Goal: Task Accomplishment & Management: Complete application form

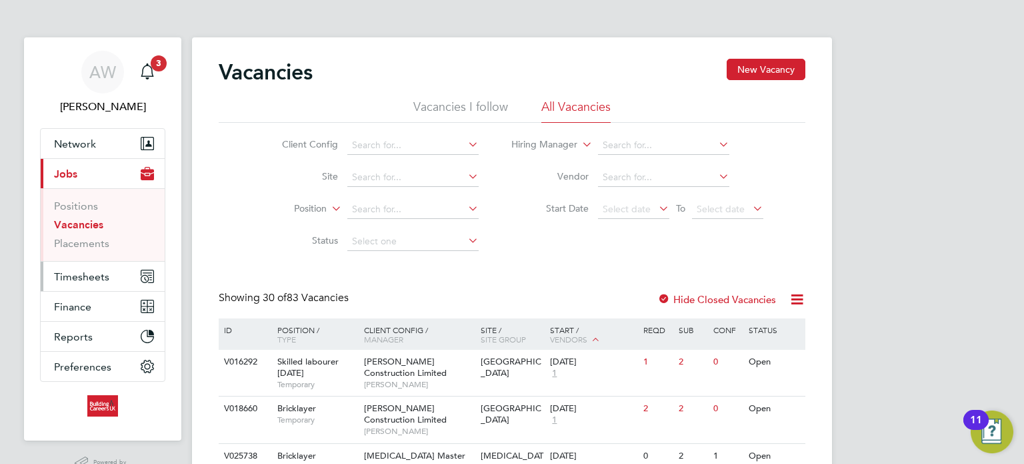
click at [71, 276] on span "Timesheets" at bounding box center [81, 276] width 55 height 13
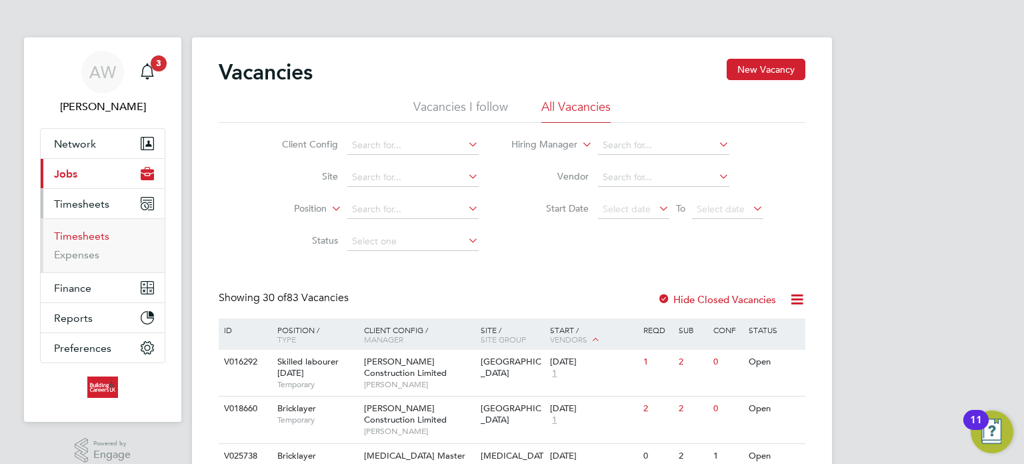
click at [71, 241] on link "Timesheets" at bounding box center [81, 235] width 55 height 13
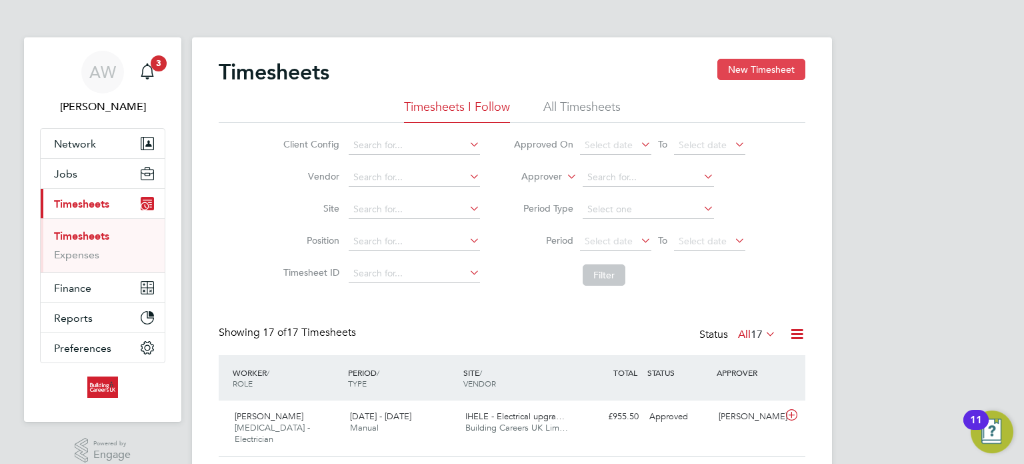
click at [785, 76] on button "New Timesheet" at bounding box center [762, 69] width 88 height 21
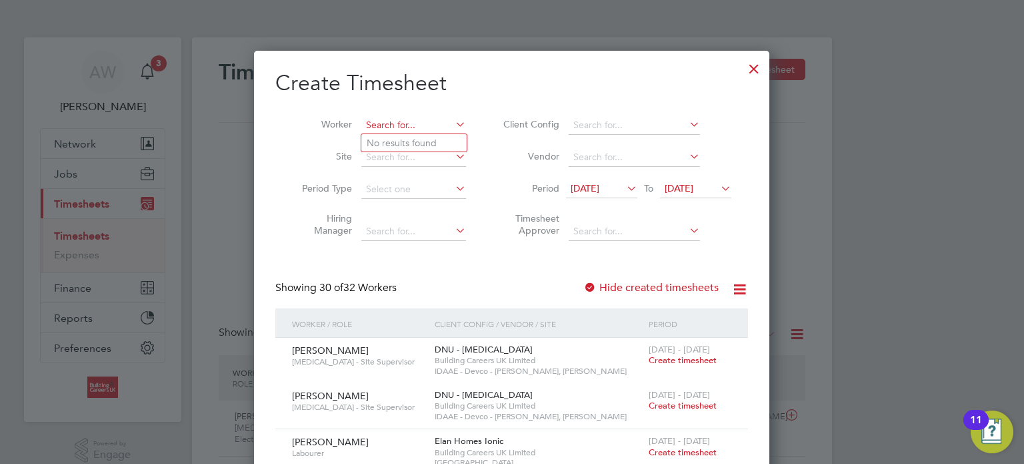
click at [409, 130] on input at bounding box center [413, 125] width 105 height 19
type input "n"
click at [417, 141] on li "[PERSON_NAME] e" at bounding box center [414, 143] width 106 height 18
type input "[PERSON_NAME]"
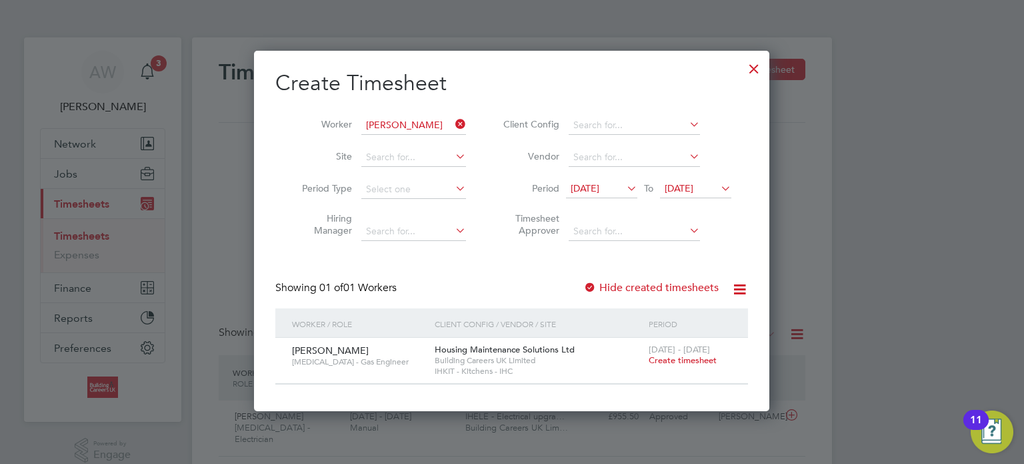
click at [674, 362] on span "Create timesheet" at bounding box center [683, 359] width 68 height 11
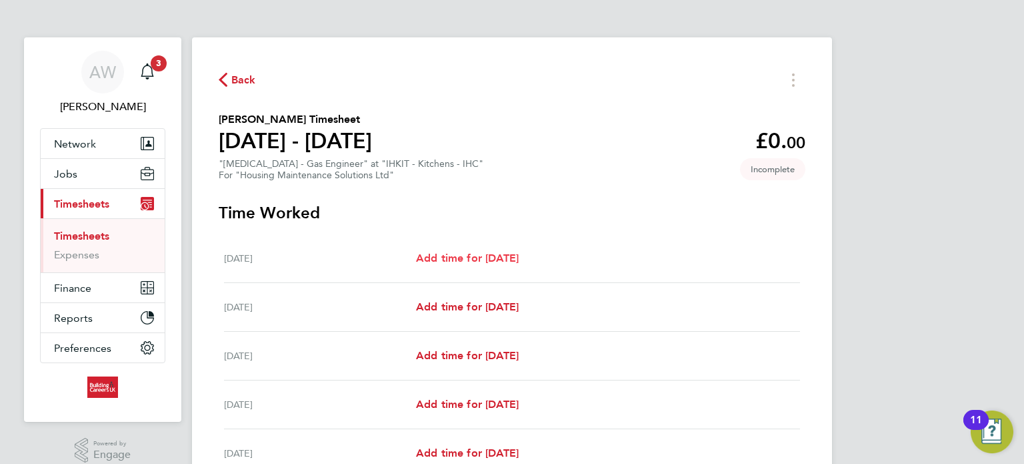
click at [510, 255] on span "Add time for [DATE]" at bounding box center [467, 257] width 103 height 13
select select "30"
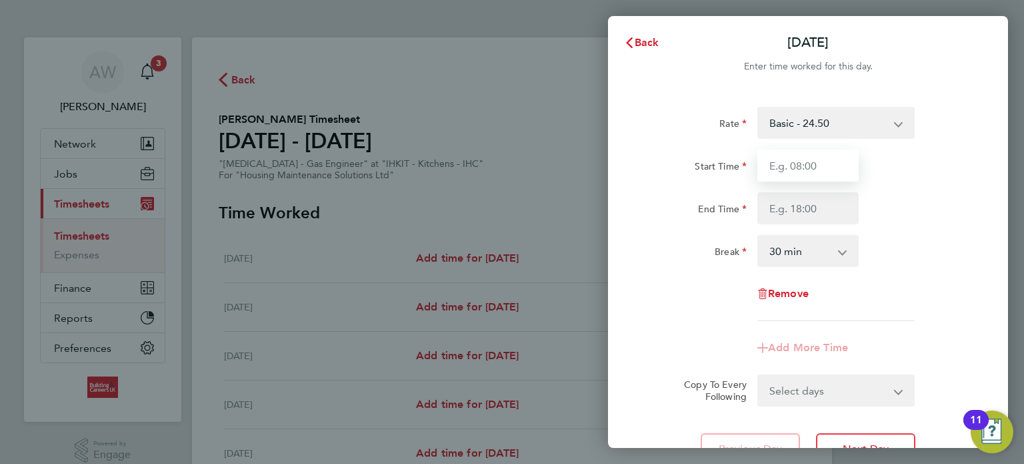
click at [812, 157] on input "Start Time" at bounding box center [808, 165] width 101 height 32
type input "080"
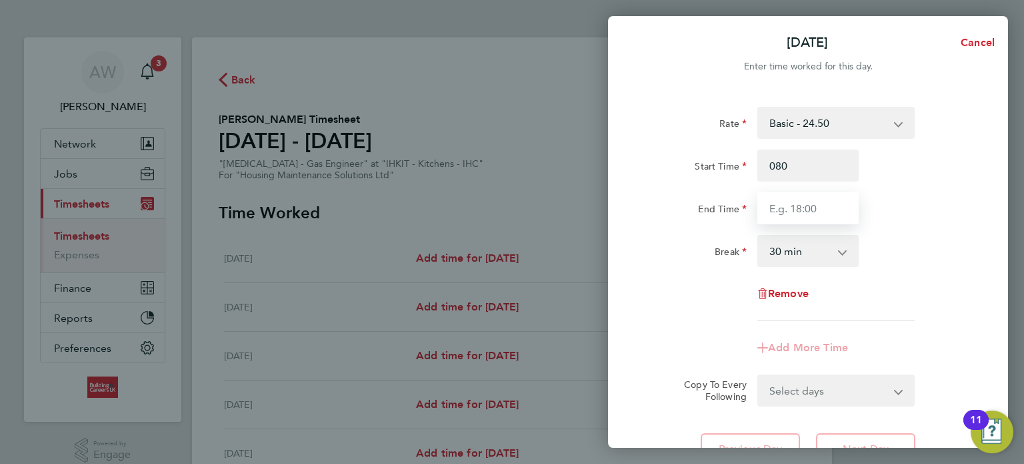
click at [810, 196] on input "End Time" at bounding box center [808, 208] width 101 height 32
type input "16:30"
click at [873, 398] on select "Select days Day Weekday (Mon-Fri) Weekend (Sat-Sun) [DATE] [DATE] [DATE] [DATE]…" at bounding box center [829, 389] width 140 height 29
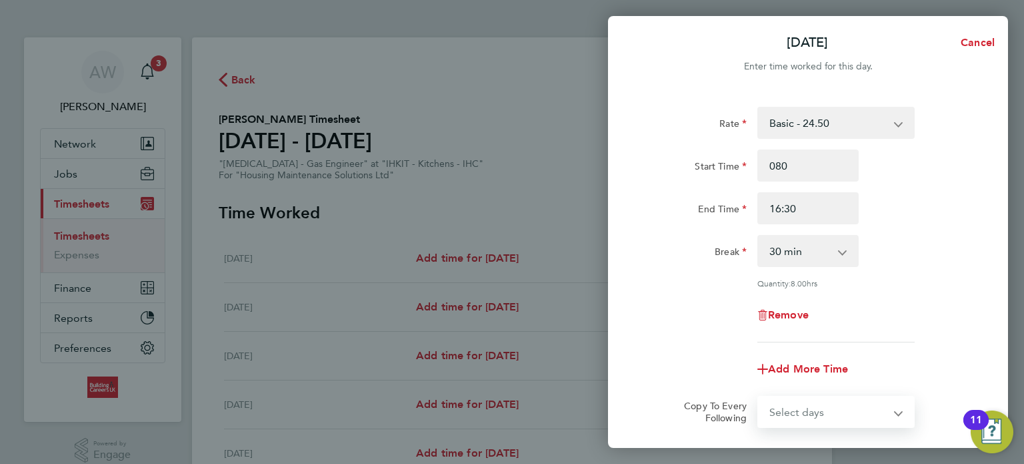
select select "WEEKDAY"
click at [759, 397] on select "Select days Day Weekday (Mon-Fri) Weekend (Sat-Sun) [DATE] [DATE] [DATE] [DATE]…" at bounding box center [829, 411] width 140 height 29
select select "[DATE]"
select select "WEEKDAY"
click at [976, 306] on div "Remove" at bounding box center [808, 315] width 336 height 32
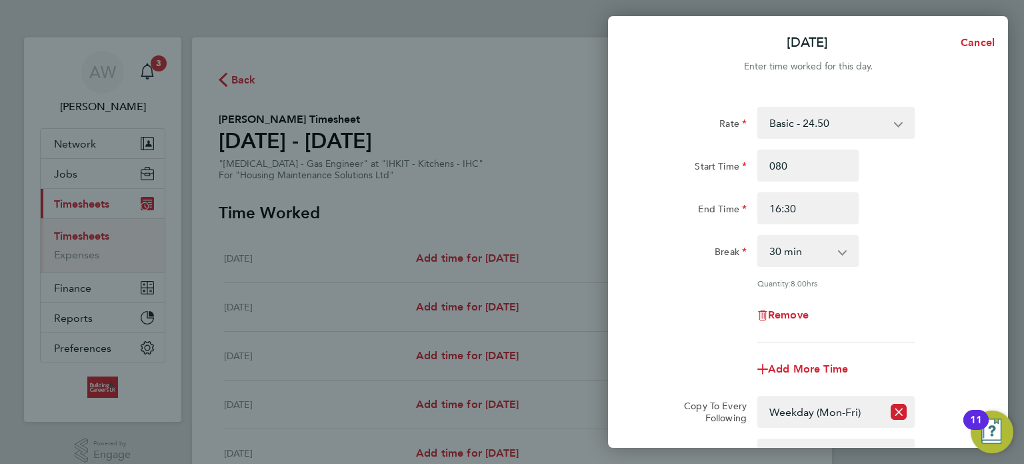
click at [1006, 269] on div "Rate Basic - 24.50 Start Time 080 End Time 16:30 Break 0 min 15 min 30 min 45 m…" at bounding box center [808, 326] width 400 height 470
click at [902, 440] on app-icon-cross-button at bounding box center [906, 454] width 16 height 29
click at [958, 383] on div "Add More Time" at bounding box center [808, 369] width 336 height 32
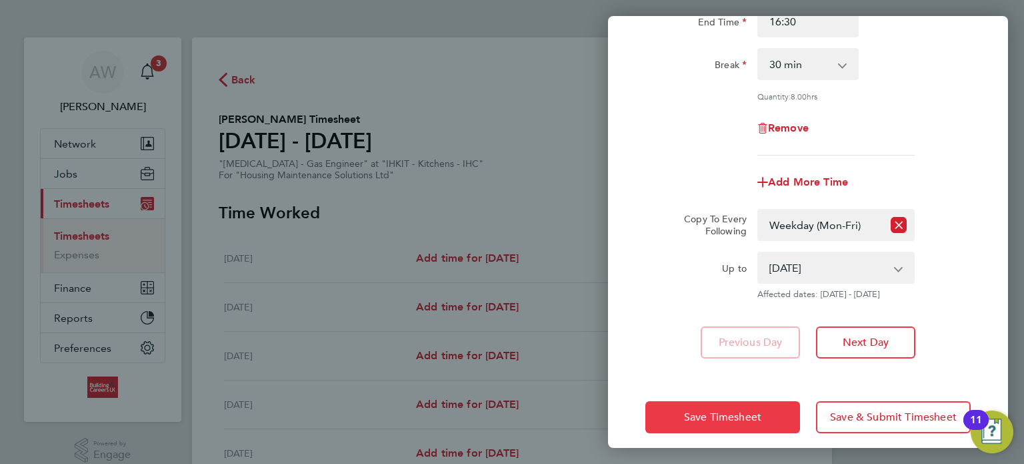
click at [740, 419] on span "Save Timesheet" at bounding box center [722, 416] width 77 height 13
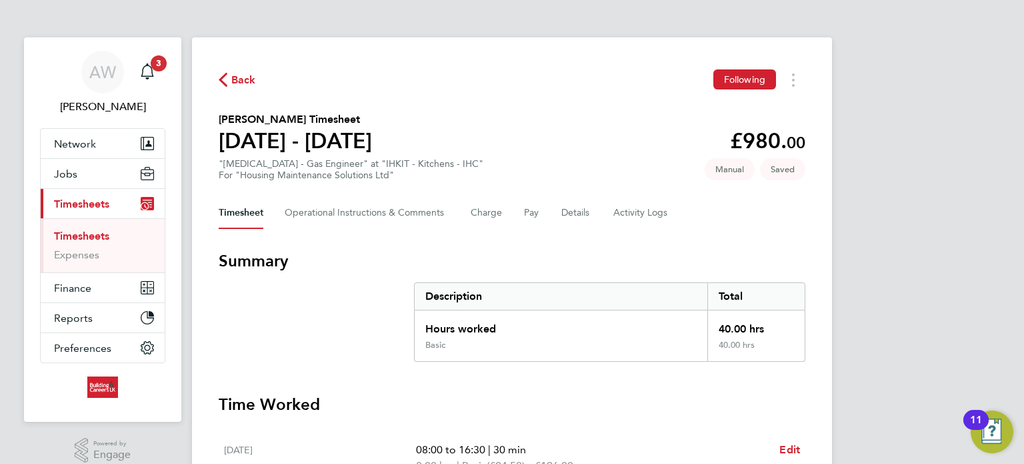
drag, startPoint x: 1024, startPoint y: 135, endPoint x: 1024, endPoint y: 215, distance: 80.0
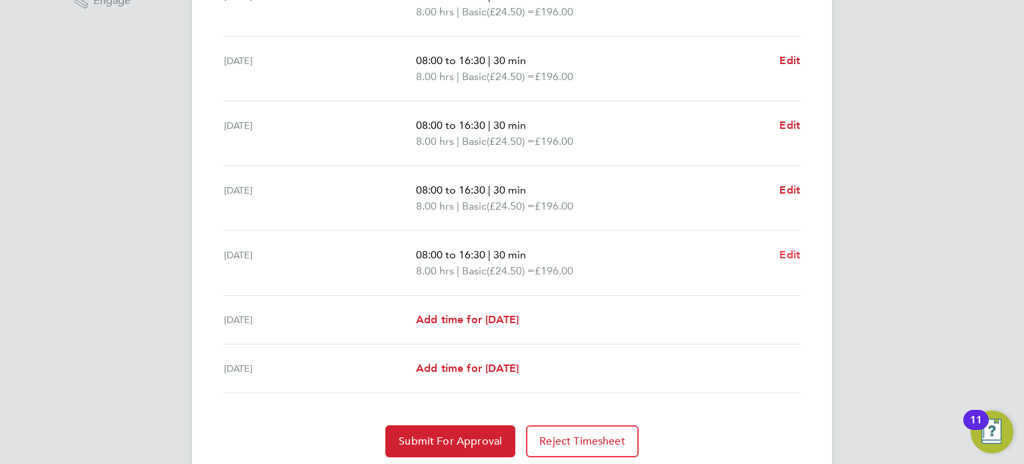
click at [792, 253] on span "Edit" at bounding box center [790, 254] width 21 height 13
select select "30"
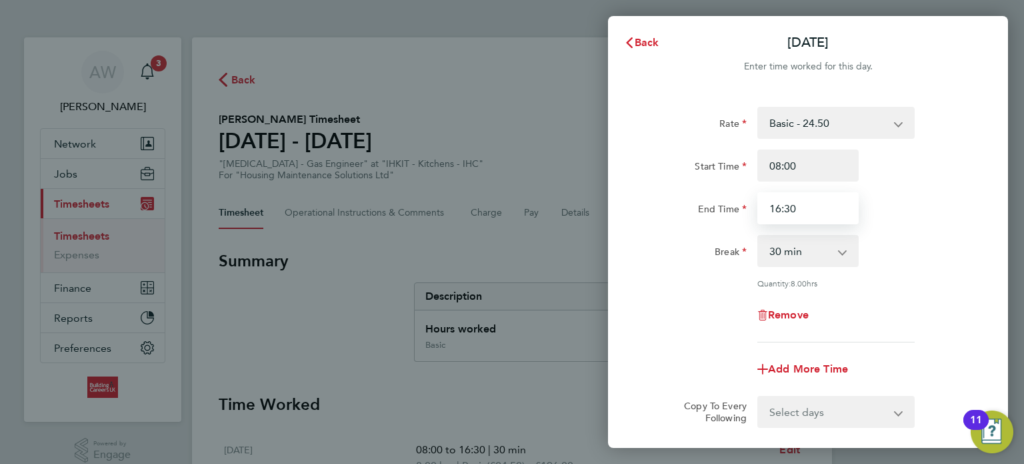
drag, startPoint x: 798, startPoint y: 215, endPoint x: 597, endPoint y: 218, distance: 200.8
click at [597, 218] on div "Back [DATE] Enter time worked for this day. Rate Basic - 24.50 Start Time 08:00…" at bounding box center [512, 232] width 1024 height 464
type input "15:30"
click at [990, 218] on div "Rate Basic - 24.50 Start Time 08:00 End Time 15:30 Break 0 min 15 min 30 min 45…" at bounding box center [808, 297] width 400 height 412
click at [979, 338] on div "Rate Basic - 24.50 Start Time 08:00 End Time 15:30 Break 0 min 15 min 30 min 45…" at bounding box center [808, 297] width 400 height 412
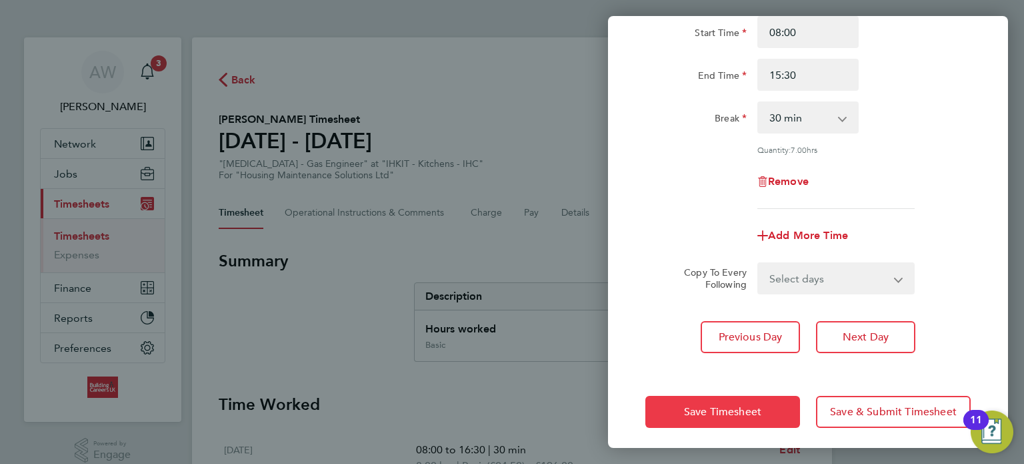
click at [750, 405] on span "Save Timesheet" at bounding box center [722, 411] width 77 height 13
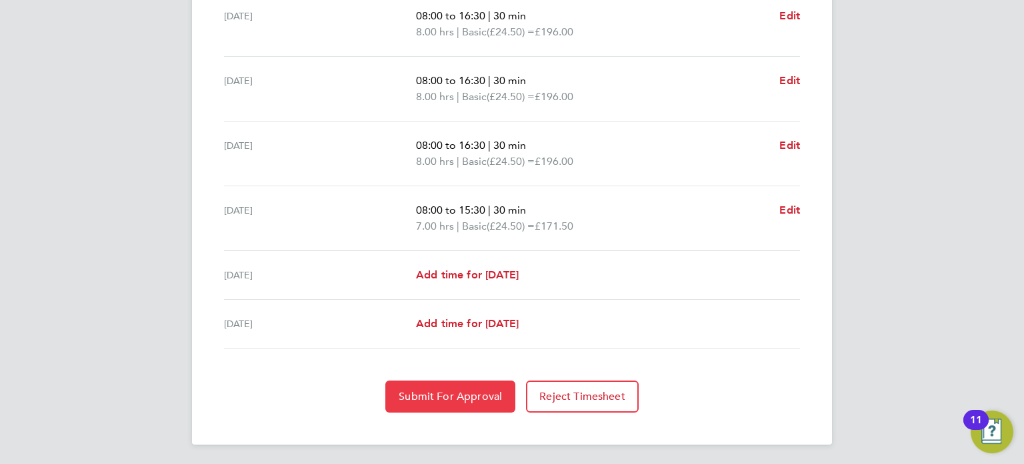
click at [470, 390] on span "Submit For Approval" at bounding box center [450, 396] width 103 height 13
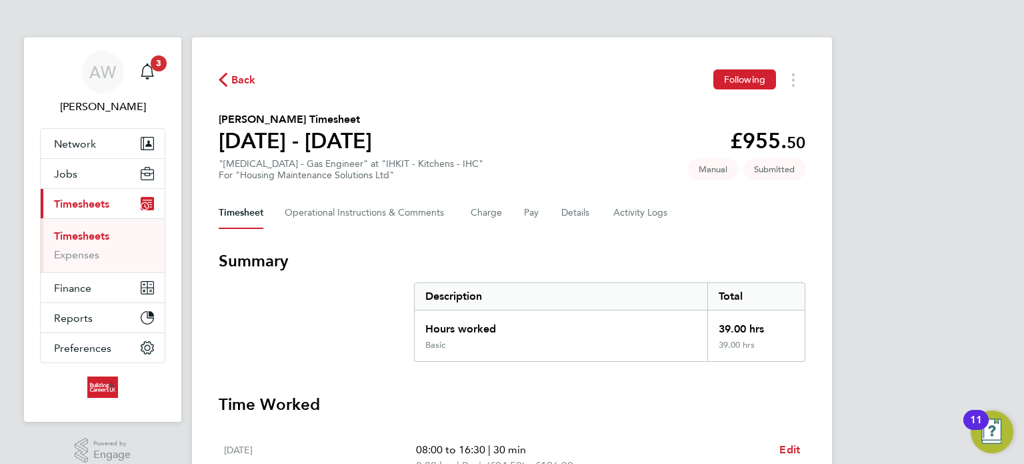
click at [80, 231] on link "Timesheets" at bounding box center [81, 235] width 55 height 13
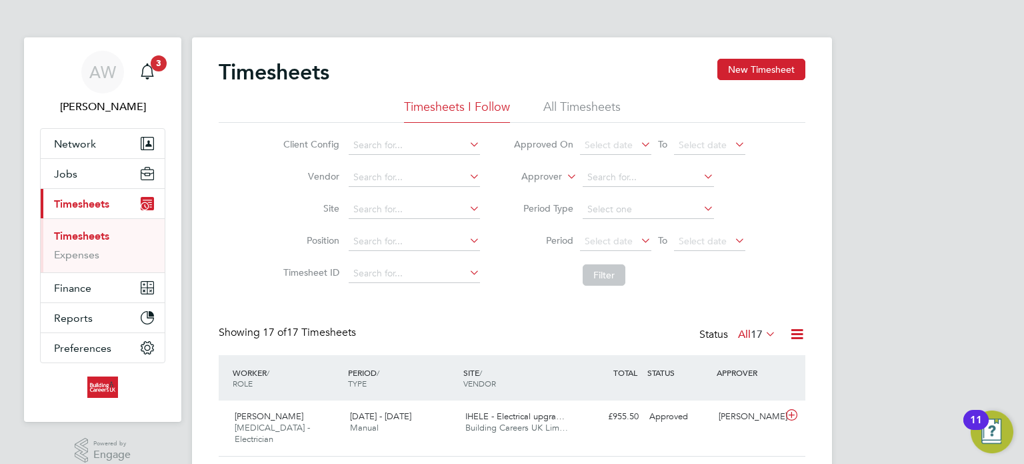
click at [726, 81] on div "Timesheets New Timesheet" at bounding box center [512, 79] width 587 height 40
click at [732, 74] on button "New Timesheet" at bounding box center [762, 69] width 88 height 21
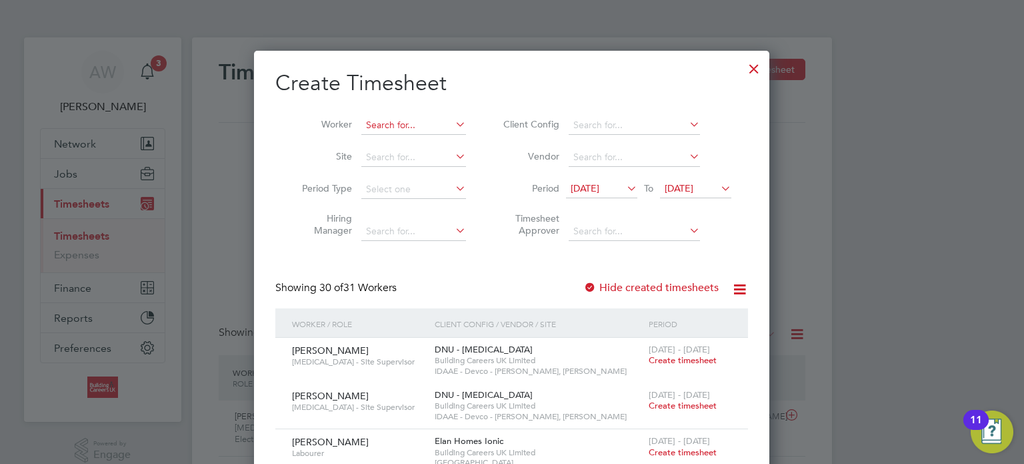
click at [398, 127] on input at bounding box center [413, 125] width 105 height 19
type input "m"
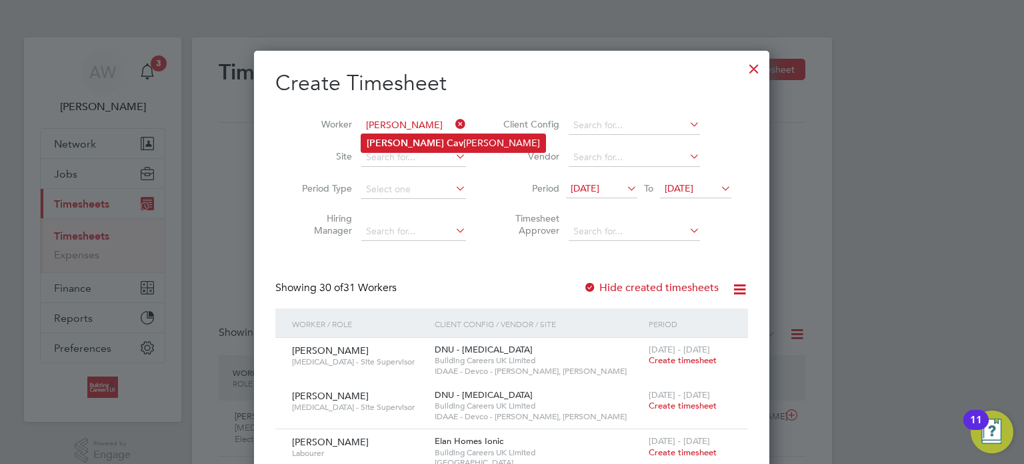
click at [447, 143] on b "Cav" at bounding box center [455, 142] width 17 height 11
type input "[PERSON_NAME]"
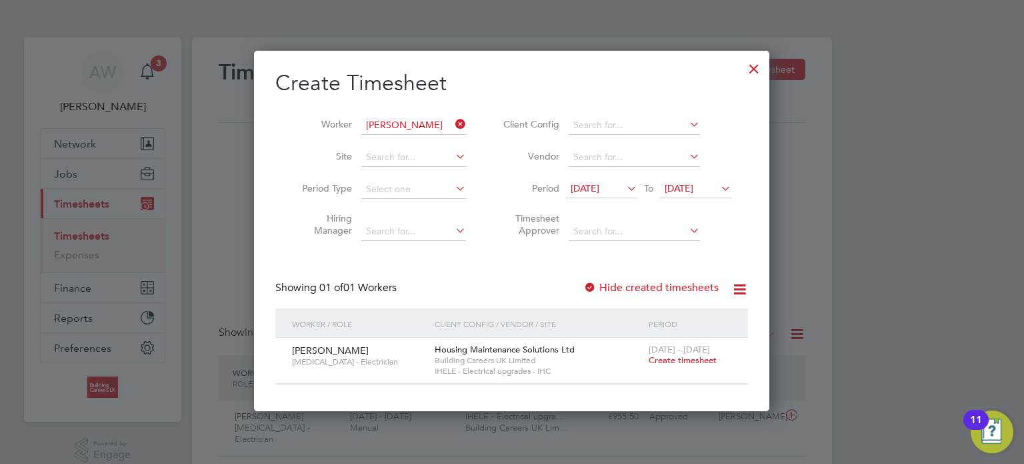
click at [696, 359] on span "Create timesheet" at bounding box center [683, 359] width 68 height 11
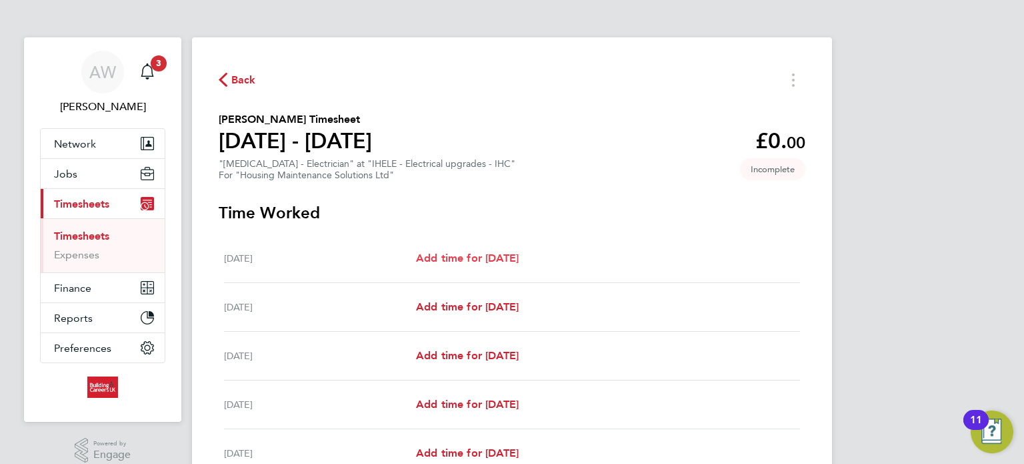
click at [490, 251] on link "Add time for [DATE]" at bounding box center [467, 258] width 103 height 16
select select "30"
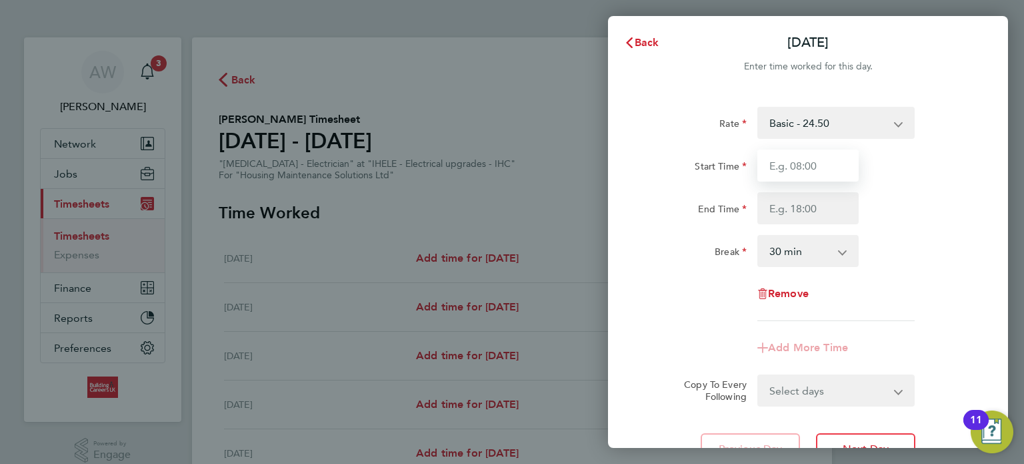
click at [830, 163] on input "Start Time" at bounding box center [808, 165] width 101 height 32
type input "08:00"
click at [800, 211] on input "End Time" at bounding box center [808, 208] width 101 height 32
type input "16:30"
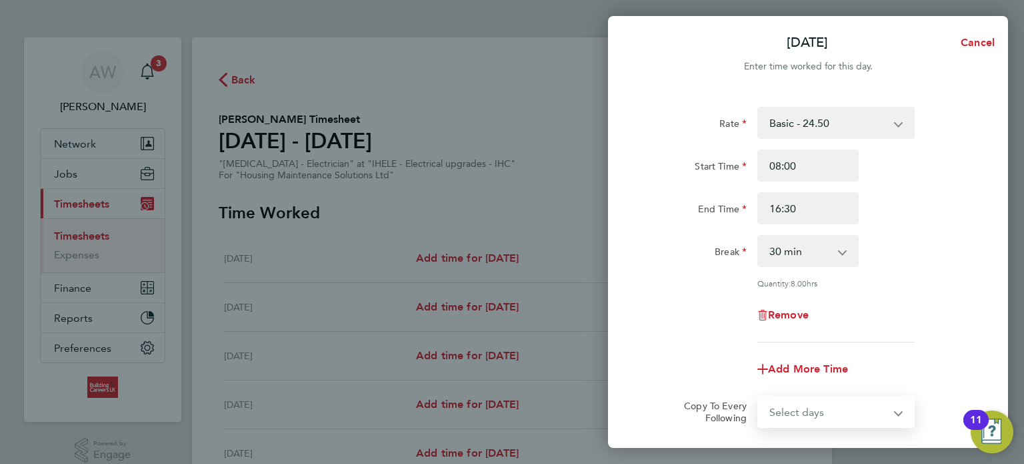
click at [803, 392] on form "Rate Basic - 24.50 Start Time 08:00 End Time 16:30 Break 0 min 15 min 30 min 45…" at bounding box center [808, 267] width 325 height 321
select select "WEEKDAY"
click at [759, 397] on select "Select days Day Weekday (Mon-Fri) Weekend (Sat-Sun) [DATE] [DATE] [DATE] [DATE]…" at bounding box center [829, 411] width 140 height 29
select select "[DATE]"
click at [954, 242] on div "Break 0 min 15 min 30 min 45 min 60 min 75 min 90 min" at bounding box center [808, 251] width 336 height 32
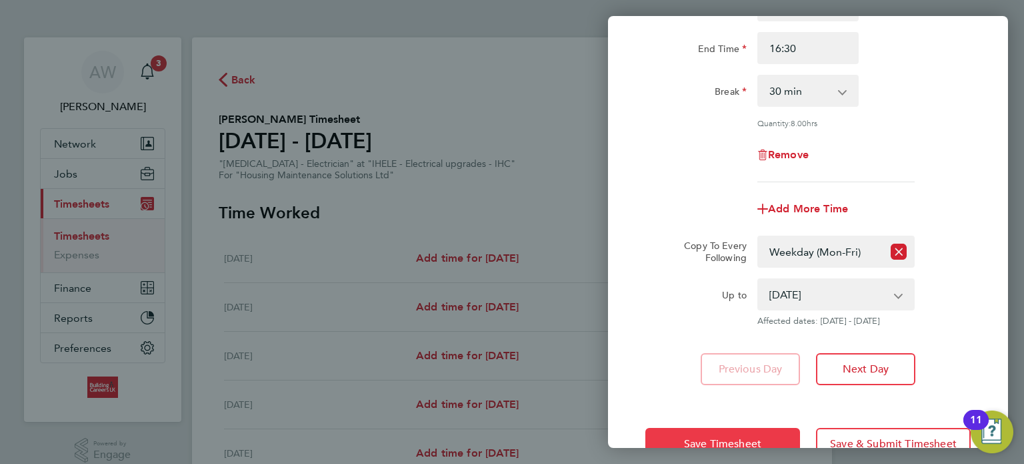
click at [752, 432] on button "Save Timesheet" at bounding box center [723, 444] width 155 height 32
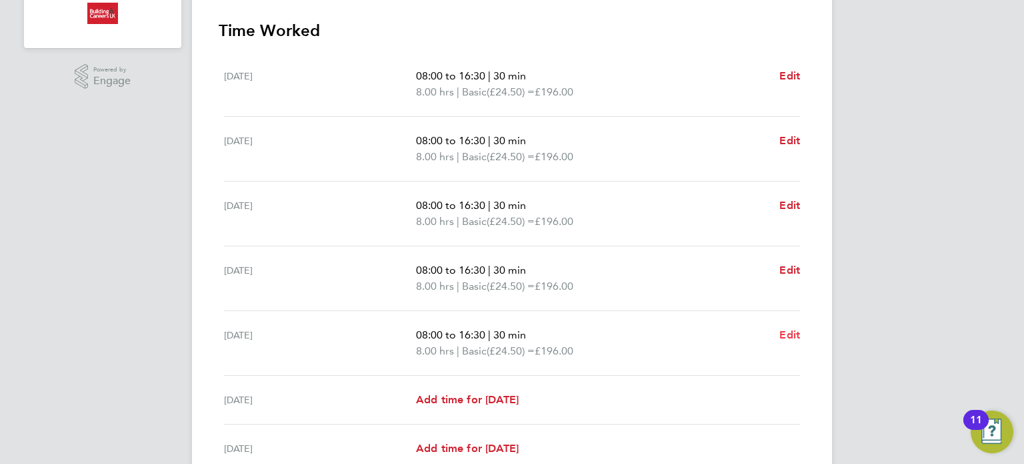
click at [794, 331] on span "Edit" at bounding box center [790, 334] width 21 height 13
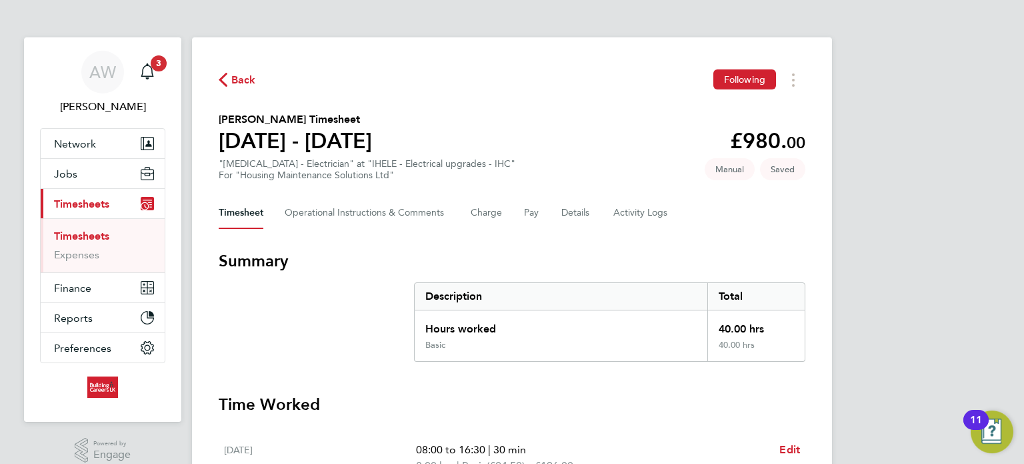
select select "30"
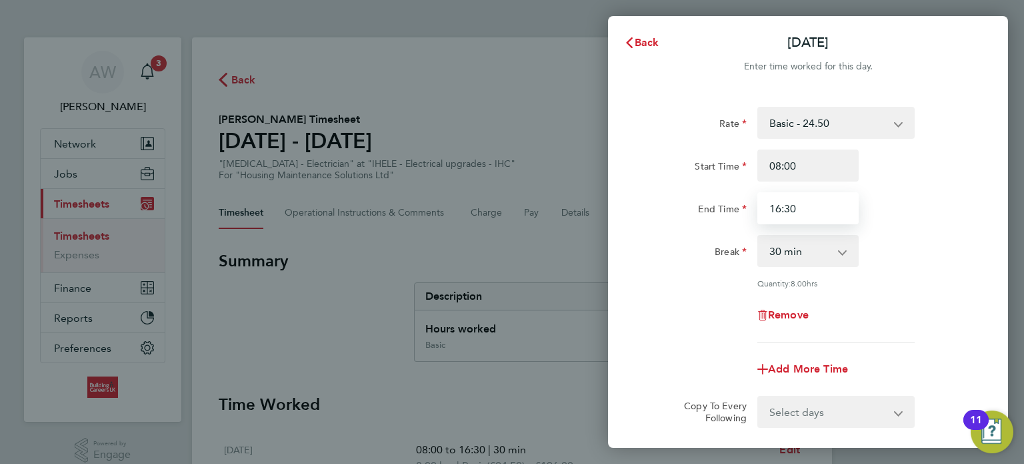
click at [816, 209] on input "16:30" at bounding box center [808, 208] width 101 height 32
type input "1"
click at [816, 209] on input "End Time" at bounding box center [808, 208] width 101 height 32
type input "15:30"
click at [934, 215] on div "End Time 15:30" at bounding box center [808, 208] width 336 height 32
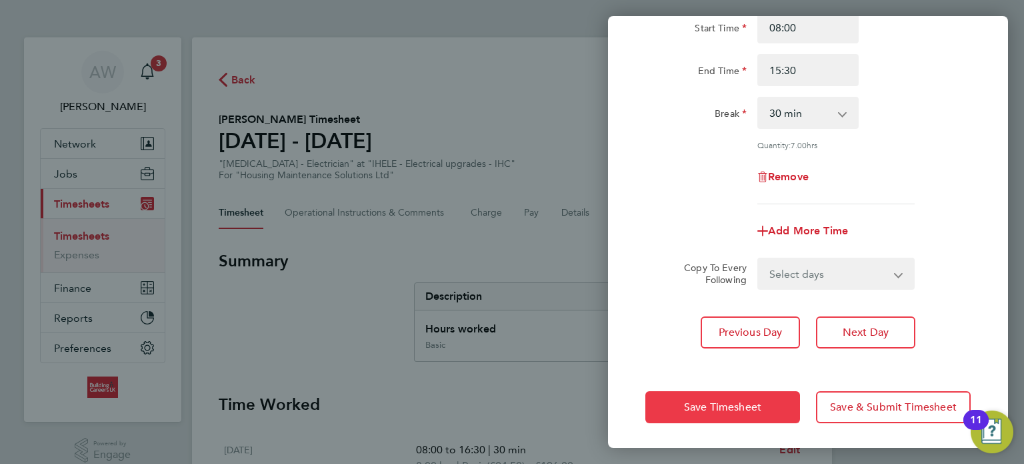
click at [741, 394] on button "Save Timesheet" at bounding box center [723, 407] width 155 height 32
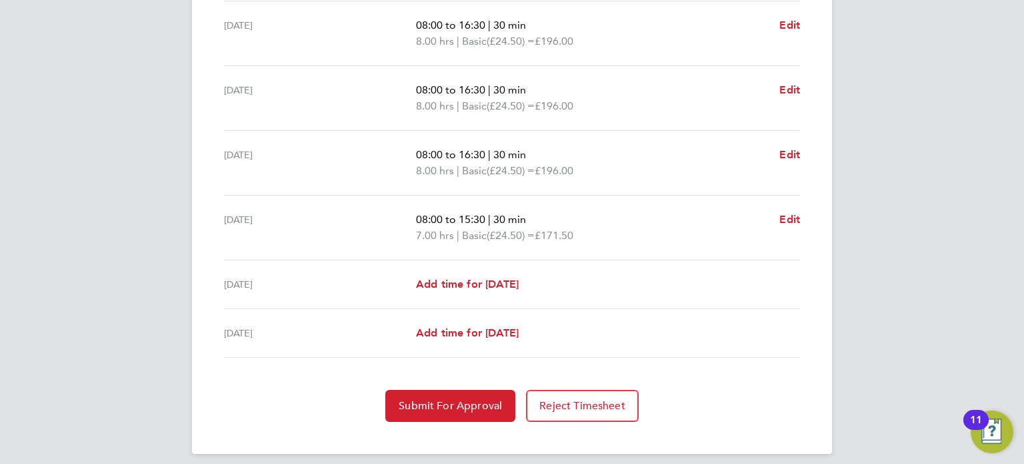
scroll to position [498, 0]
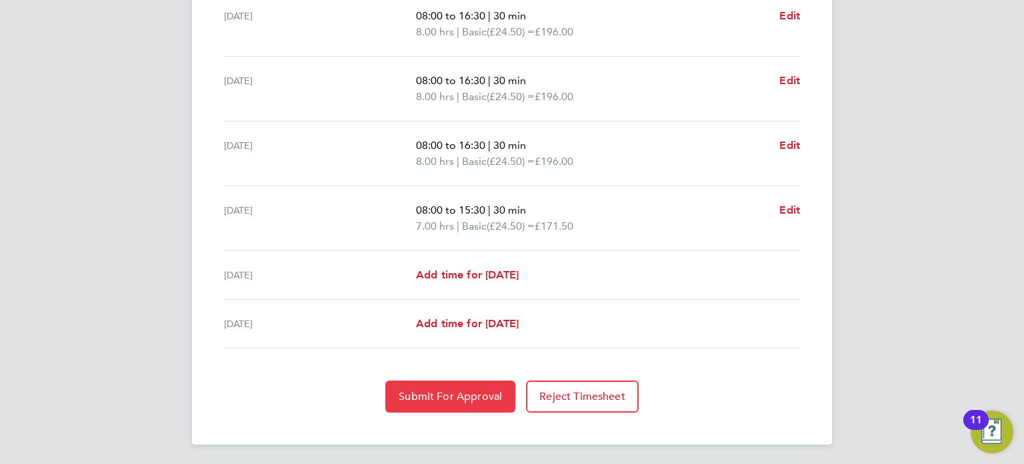
click at [436, 402] on button "Submit For Approval" at bounding box center [451, 396] width 130 height 32
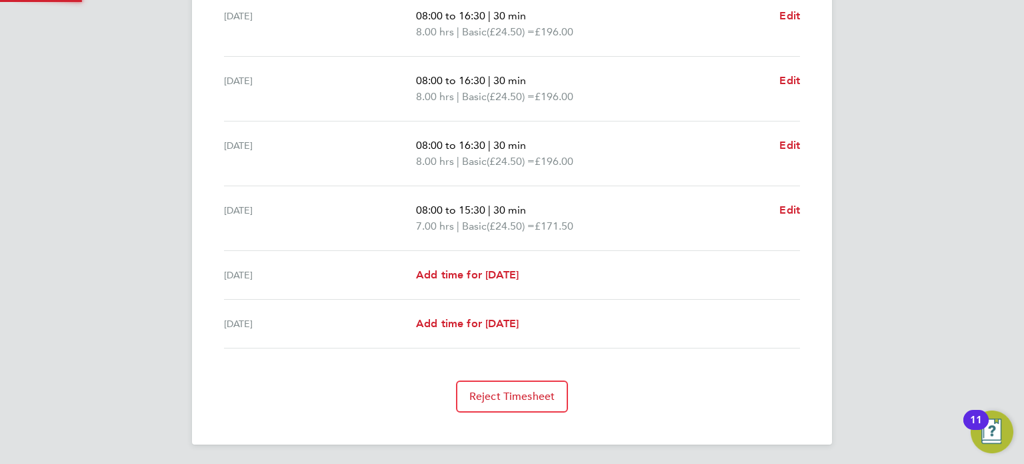
scroll to position [498, 0]
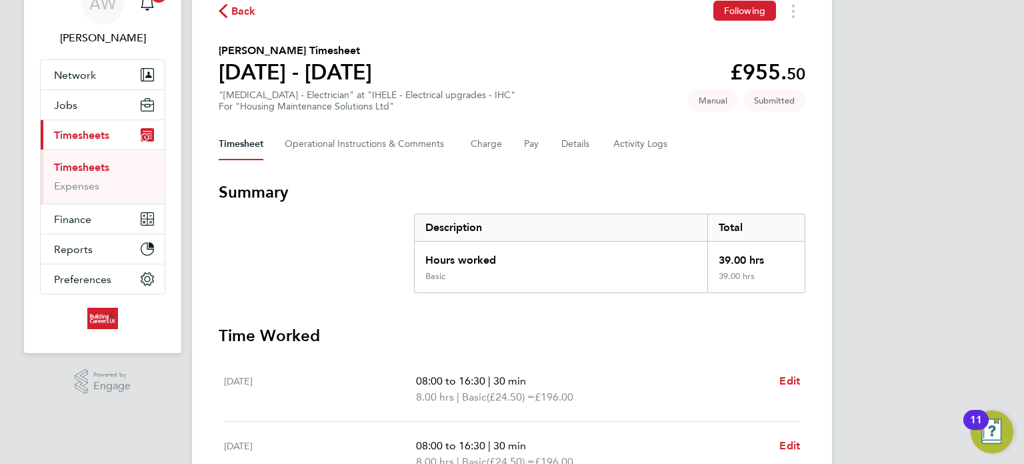
scroll to position [0, 0]
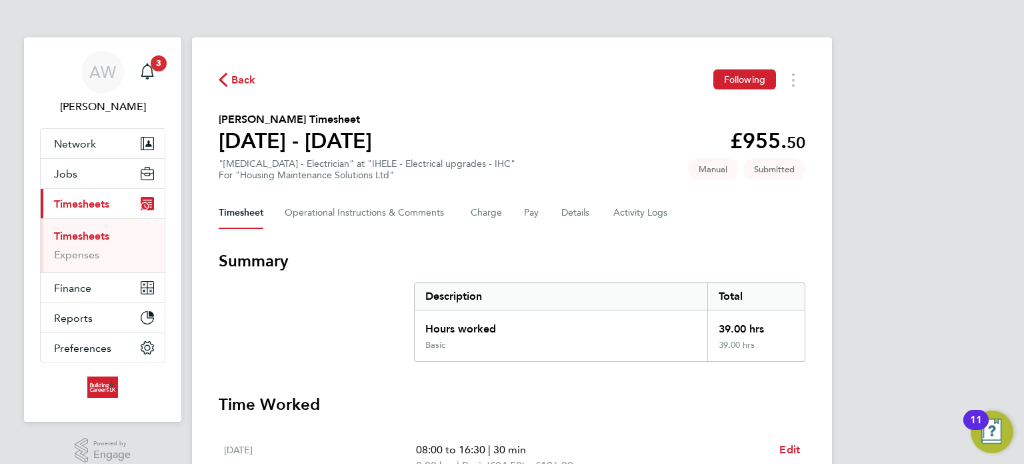
click at [101, 231] on link "Timesheets" at bounding box center [81, 235] width 55 height 13
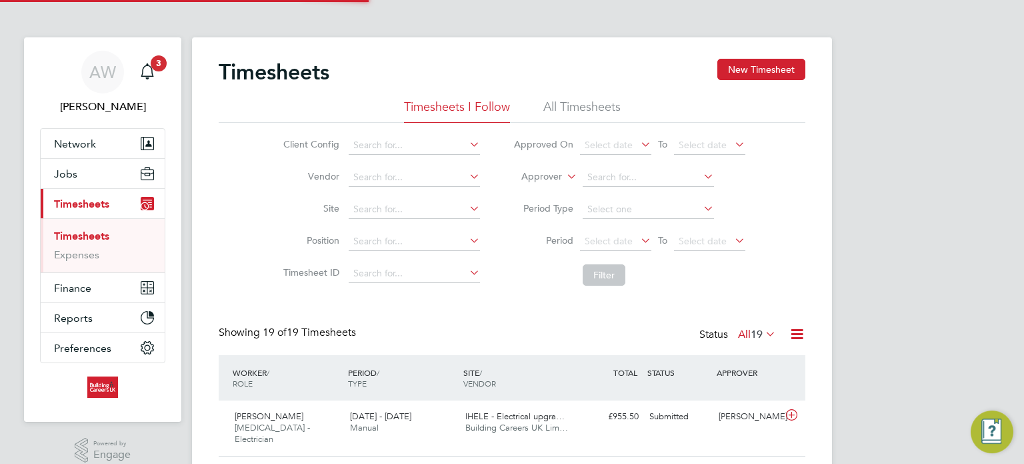
scroll to position [33, 116]
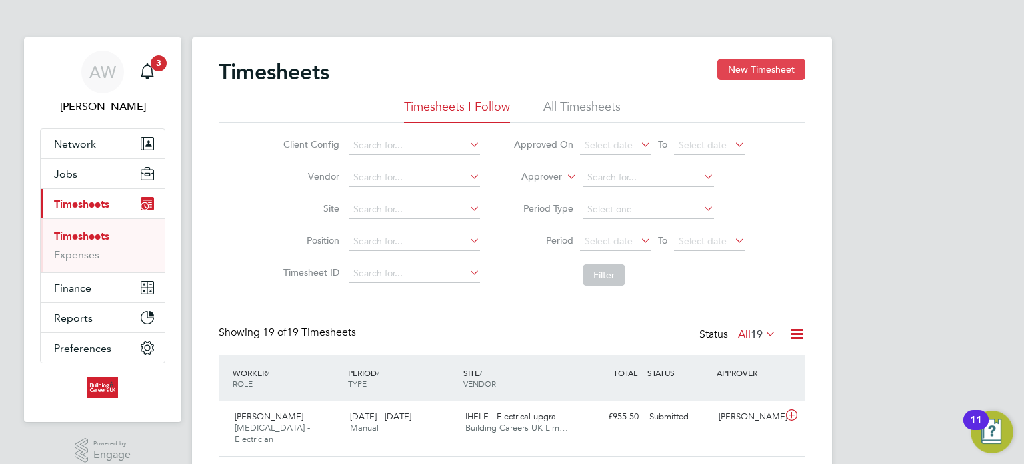
click at [775, 62] on button "New Timesheet" at bounding box center [762, 69] width 88 height 21
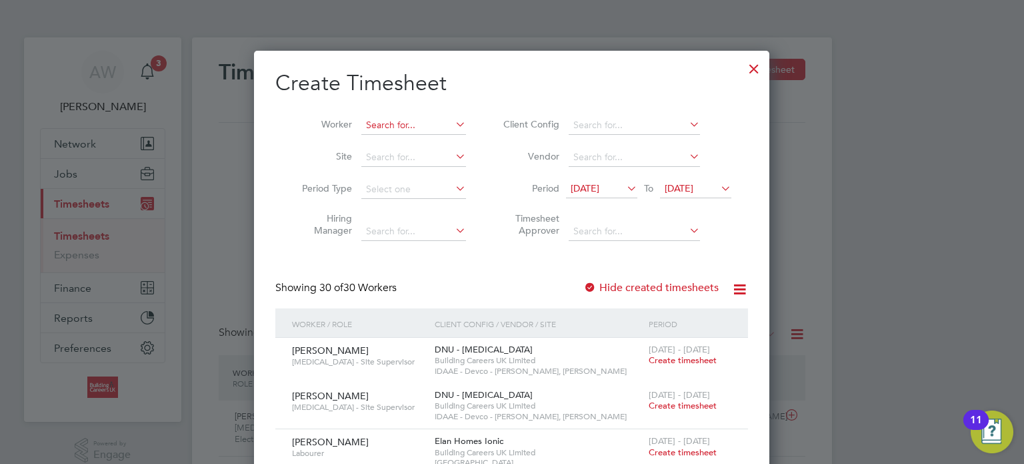
click at [392, 123] on input at bounding box center [413, 125] width 105 height 19
click at [403, 138] on li "Zak L owe" at bounding box center [413, 143] width 105 height 18
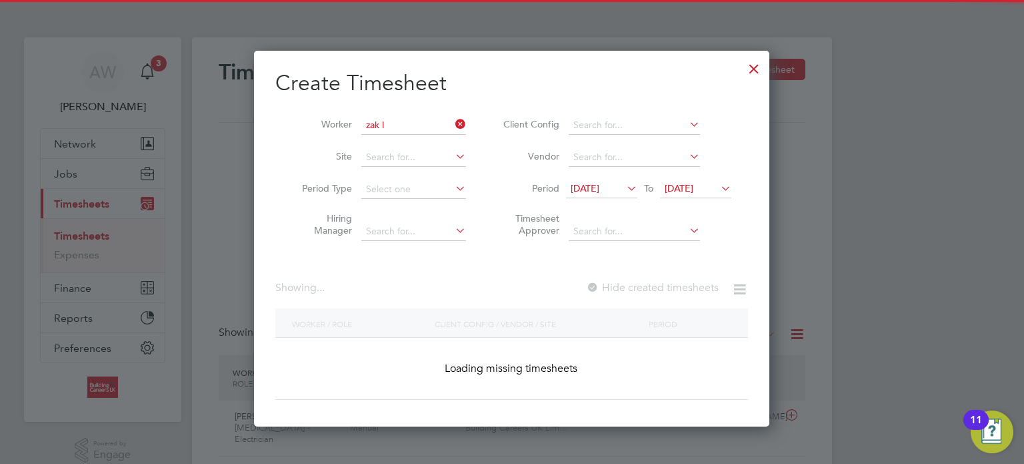
type input "[PERSON_NAME]"
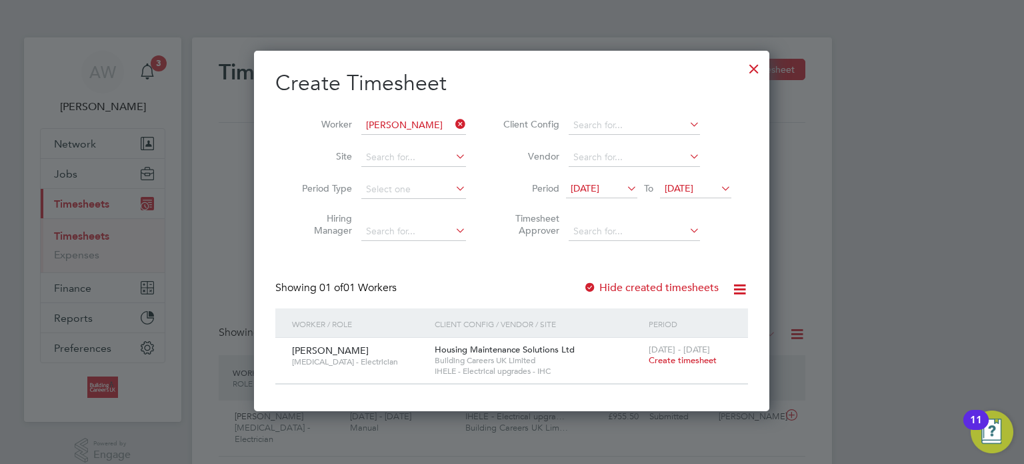
click at [677, 359] on span "Create timesheet" at bounding box center [683, 359] width 68 height 11
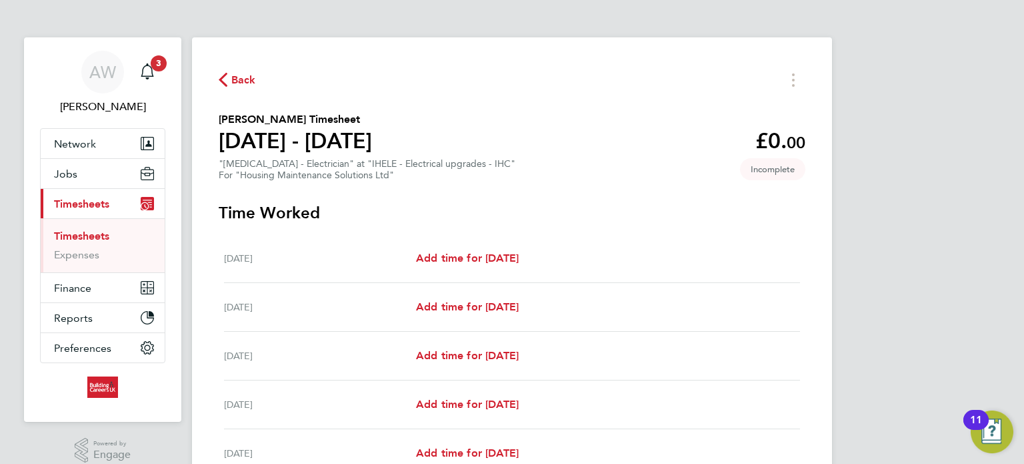
drag, startPoint x: 1024, startPoint y: 203, endPoint x: 1022, endPoint y: 217, distance: 14.1
click at [1022, 217] on div "AW [PERSON_NAME] Notifications 3 Applications: Network Team Members Businesses …" at bounding box center [512, 346] width 1024 height 692
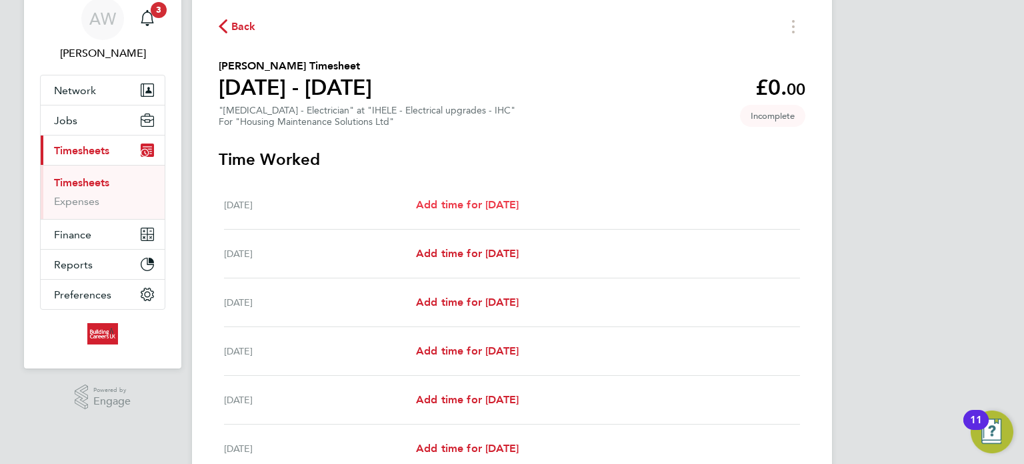
click at [494, 203] on span "Add time for [DATE]" at bounding box center [467, 204] width 103 height 13
select select "30"
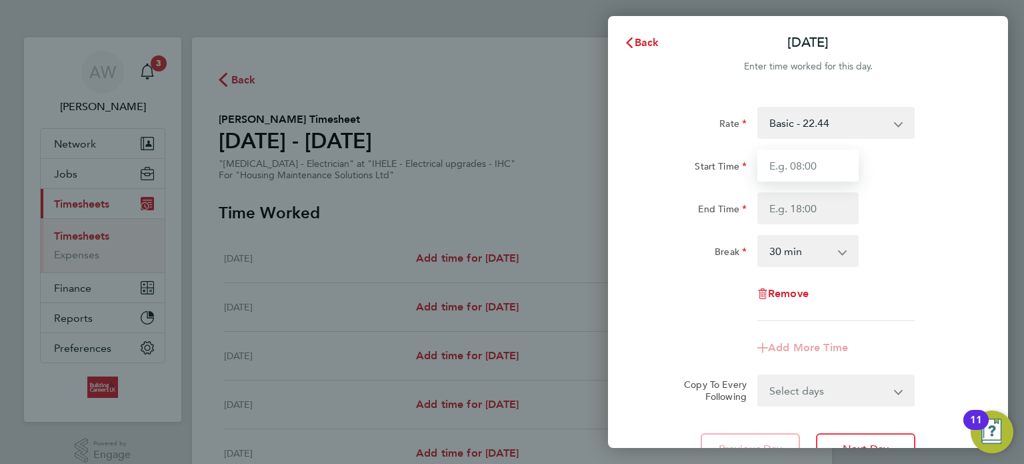
click at [824, 157] on input "Start Time" at bounding box center [808, 165] width 101 height 32
type input "08:00"
click at [806, 210] on input "End Time" at bounding box center [808, 208] width 101 height 32
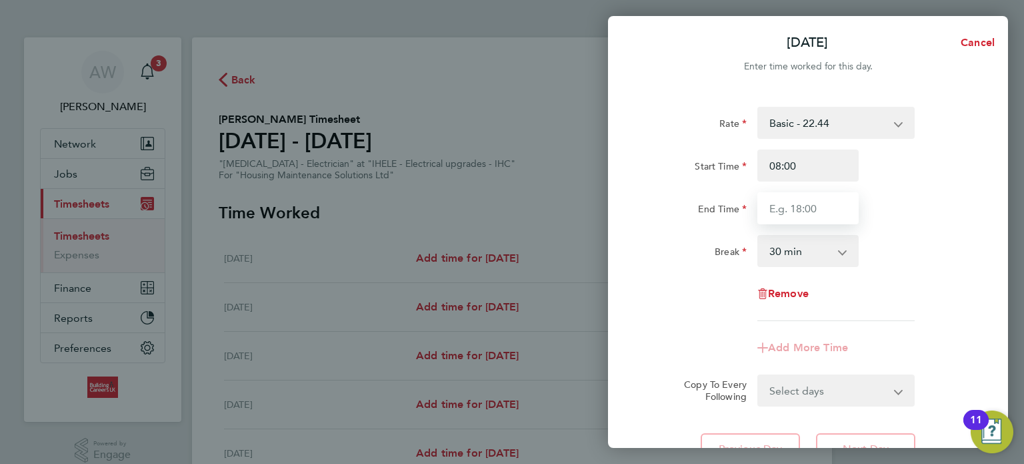
type input "16:30"
click at [825, 390] on form "Rate Basic - 22.44 Start Time 08:00 End Time 16:30 Break 0 min 15 min 30 min 45…" at bounding box center [808, 256] width 325 height 299
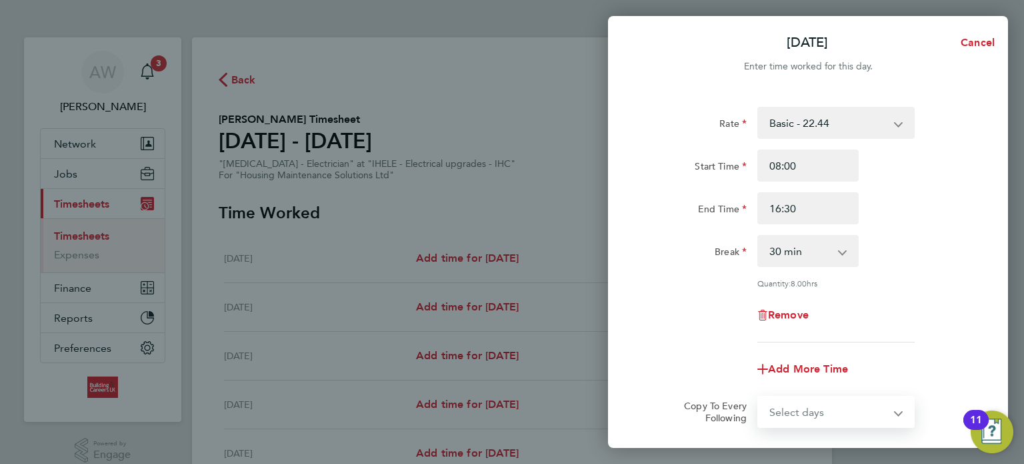
select select "WEEKDAY"
click at [759, 397] on select "Select days Day Weekday (Mon-Fri) Weekend (Sat-Sun) [DATE] [DATE] [DATE] [DATE]…" at bounding box center [829, 411] width 140 height 29
select select "[DATE]"
click at [979, 267] on div "Rate Basic - 22.44 Start Time 08:00 End Time 16:30 Break 0 min 15 min 30 min 45…" at bounding box center [808, 326] width 400 height 470
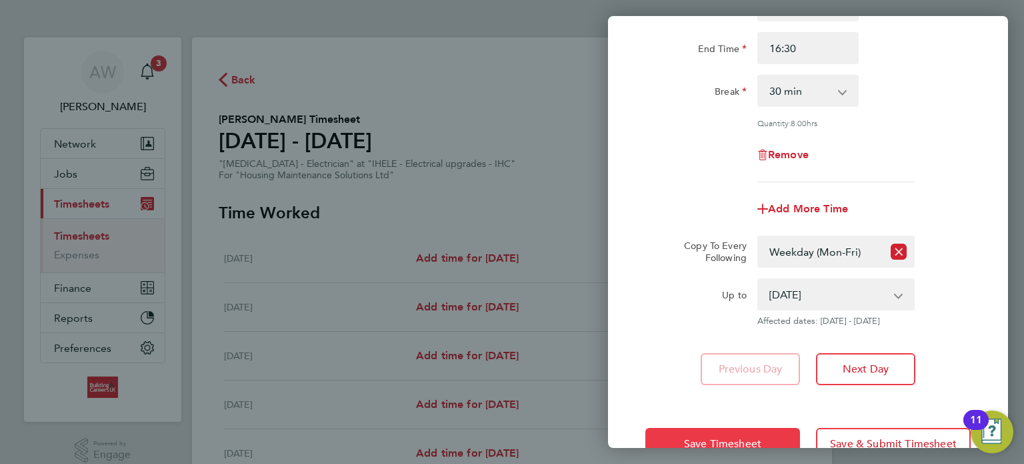
click at [761, 428] on button "Save Timesheet" at bounding box center [723, 444] width 155 height 32
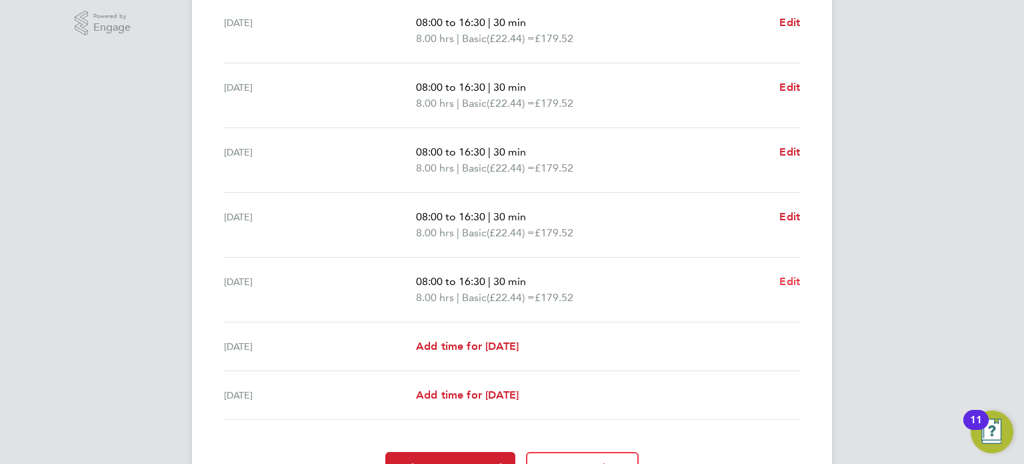
click at [791, 279] on span "Edit" at bounding box center [790, 281] width 21 height 13
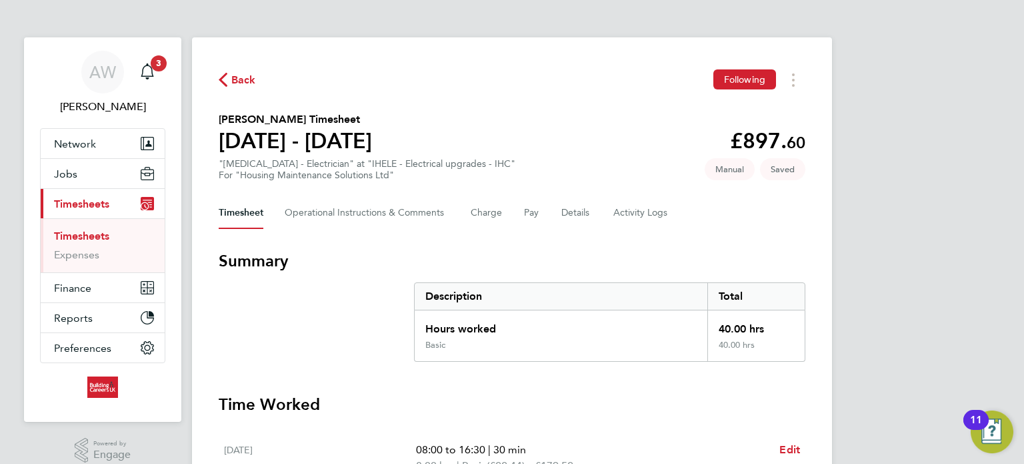
select select "30"
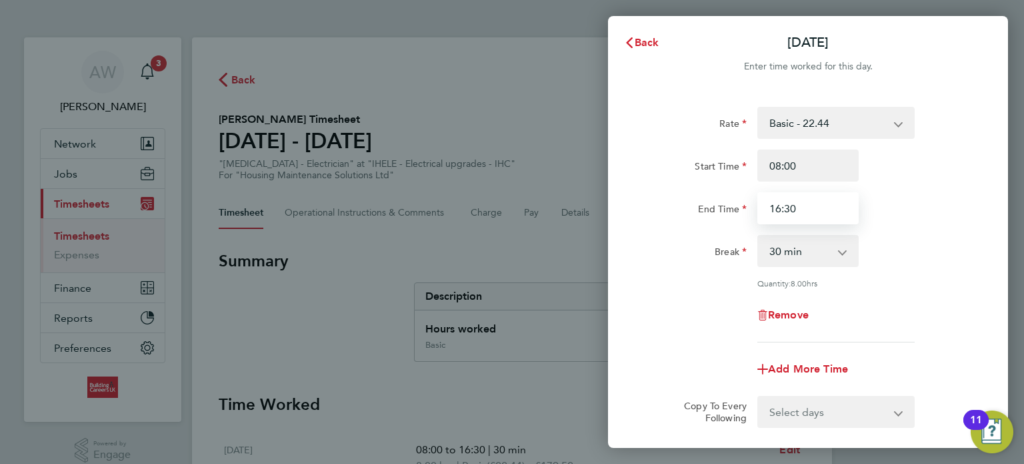
drag, startPoint x: 824, startPoint y: 218, endPoint x: 675, endPoint y: 219, distance: 148.7
click at [690, 219] on div "End Time 16:30" at bounding box center [808, 208] width 336 height 32
type input "15:30"
click at [955, 237] on div "Break 0 min 15 min 30 min 45 min 60 min 75 min 90 min" at bounding box center [808, 251] width 336 height 32
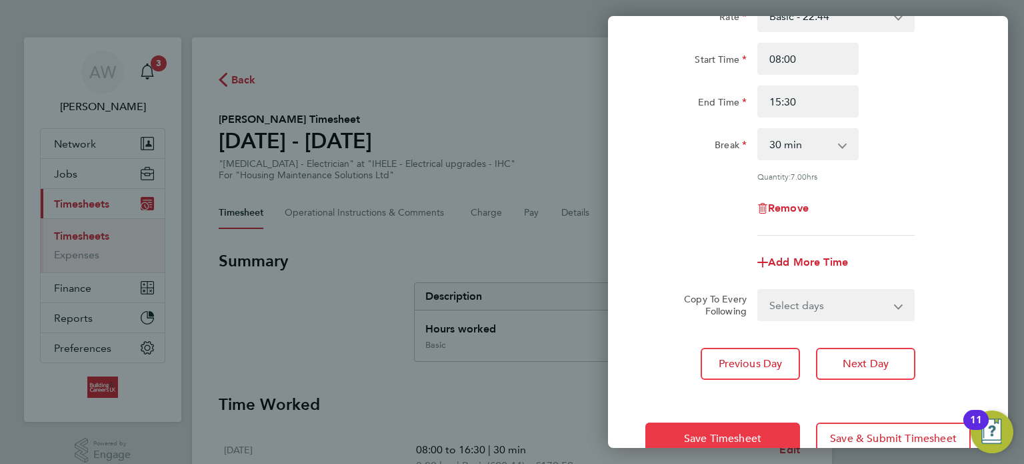
click at [752, 428] on button "Save Timesheet" at bounding box center [723, 438] width 155 height 32
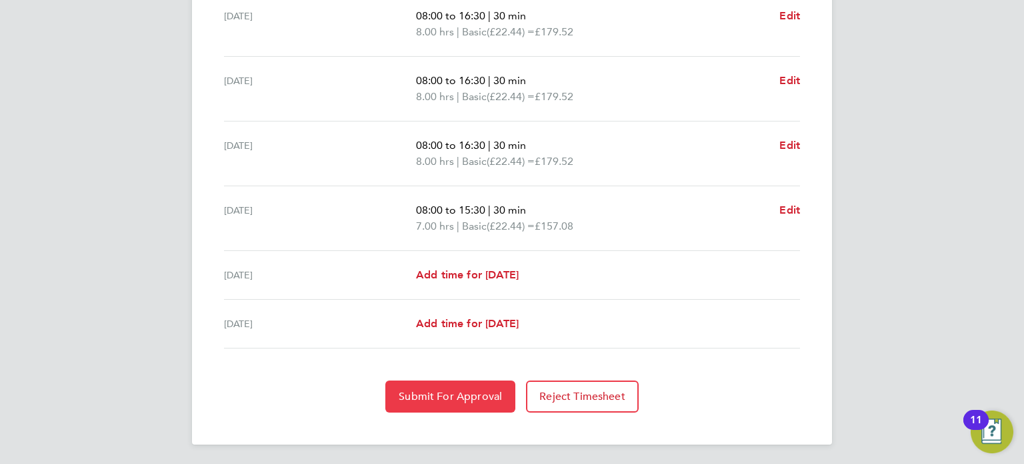
click at [438, 394] on span "Submit For Approval" at bounding box center [450, 396] width 103 height 13
